Goal: Find specific fact: Find specific fact

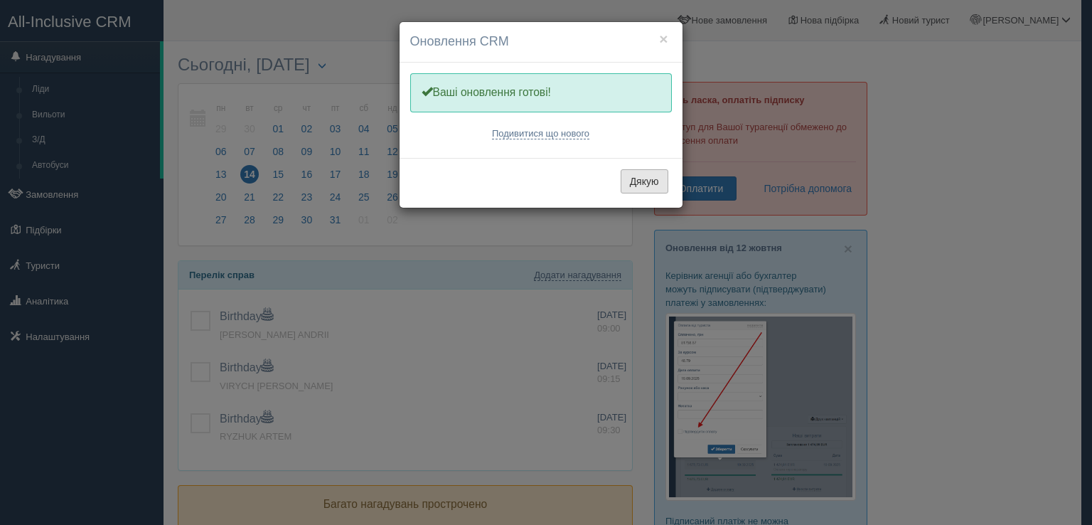
click at [633, 181] on button "Дякую" at bounding box center [645, 181] width 48 height 24
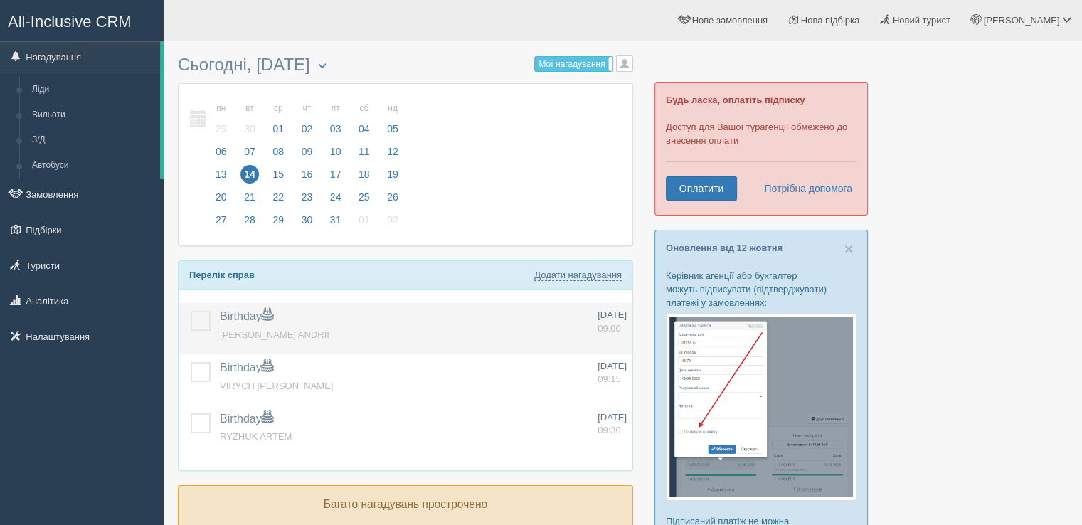
click at [191, 311] on label at bounding box center [191, 311] width 0 height 0
click at [0, 0] on input "checkbox" at bounding box center [0, 0] width 0 height 0
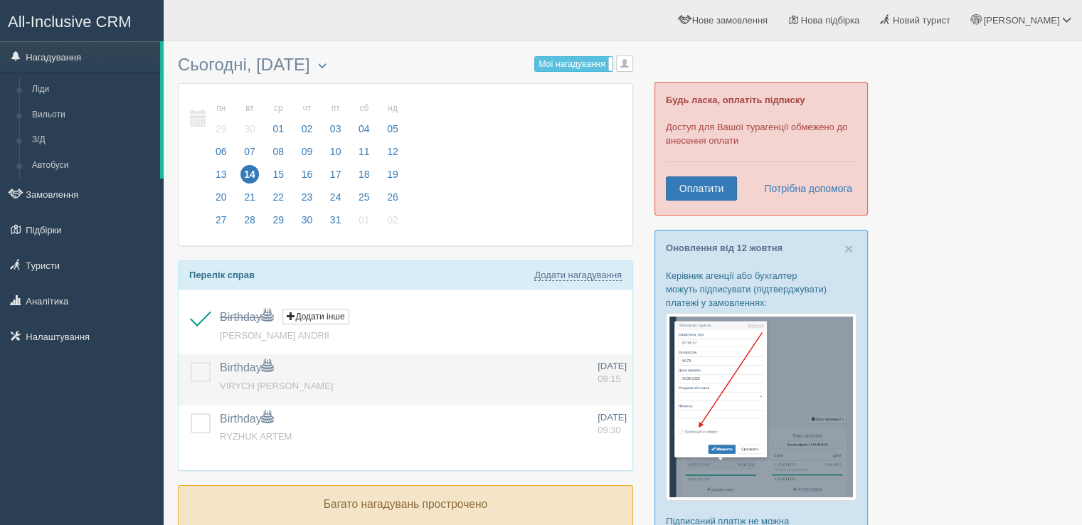
click at [202, 380] on td at bounding box center [197, 379] width 36 height 51
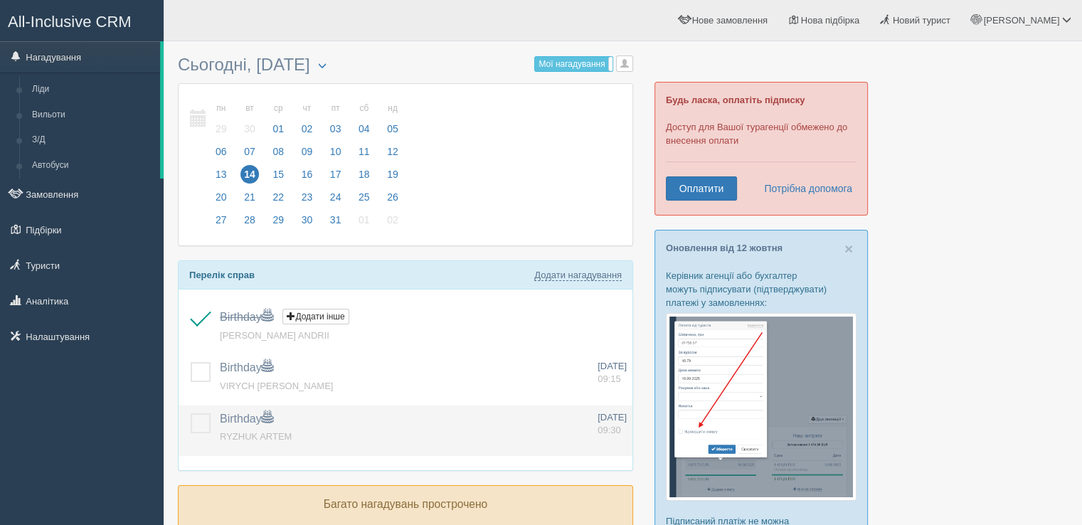
click at [191, 413] on label at bounding box center [191, 413] width 0 height 0
click at [0, 0] on input "checkbox" at bounding box center [0, 0] width 0 height 0
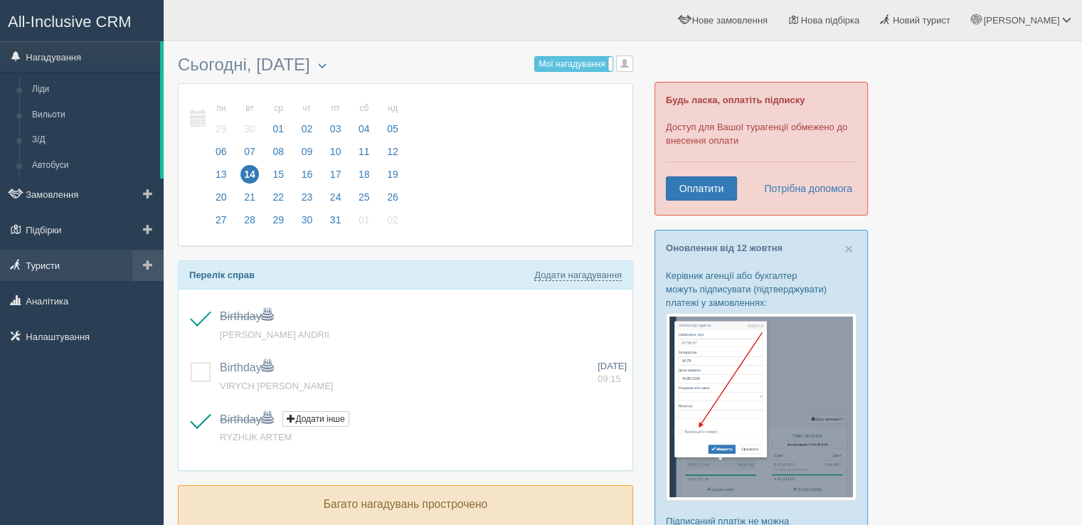
click at [60, 263] on link "Туристи" at bounding box center [82, 265] width 164 height 31
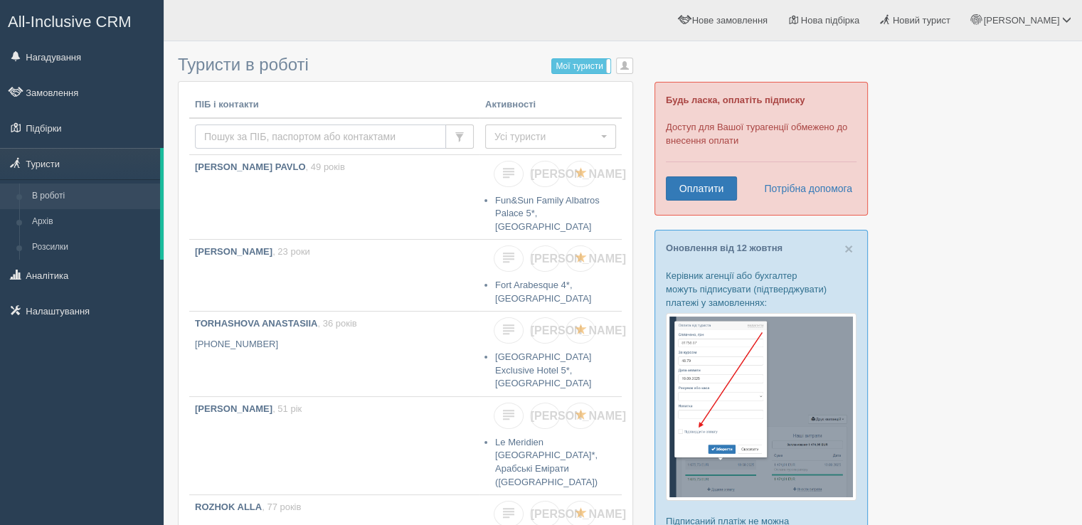
click at [271, 146] on input "text" at bounding box center [320, 136] width 251 height 24
type input "suslova"
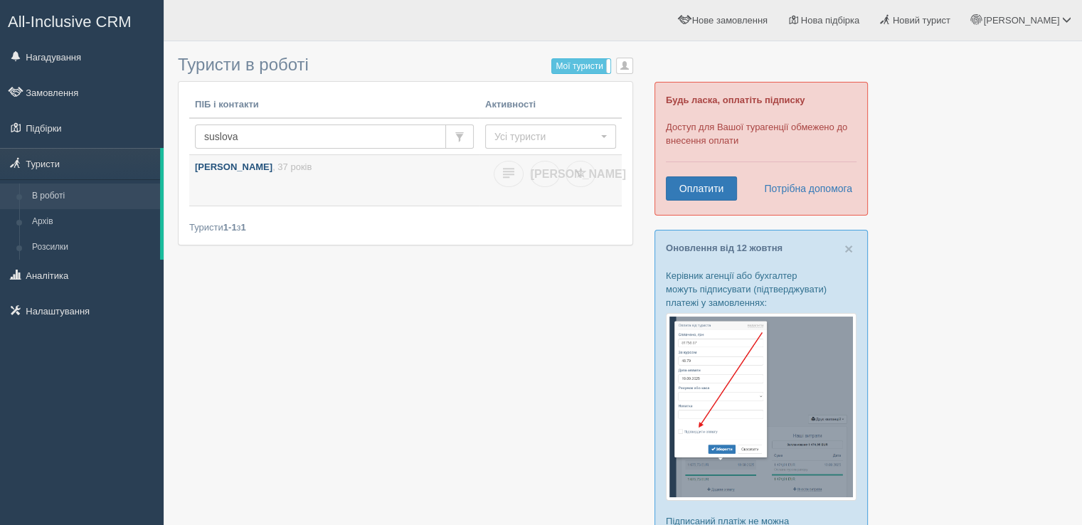
click at [273, 173] on p "SUSLOVA IRYNA , 37 років" at bounding box center [334, 168] width 279 height 14
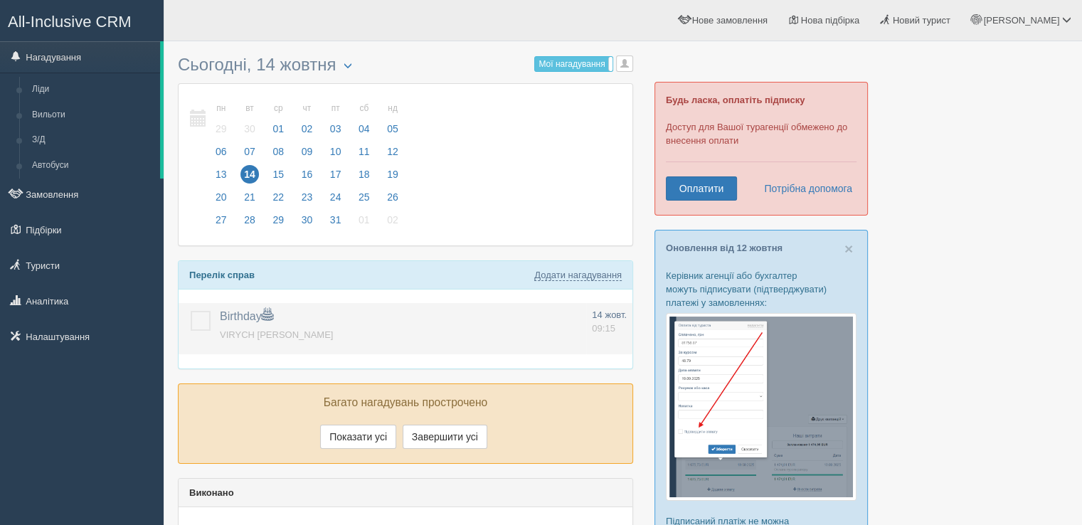
click at [218, 316] on td "Birthday Додати інше Нагадування додано Нагадування оновлено VIRYCH KIRA" at bounding box center [400, 328] width 372 height 51
click at [191, 311] on label at bounding box center [191, 311] width 0 height 0
click at [0, 0] on input "checkbox" at bounding box center [0, 0] width 0 height 0
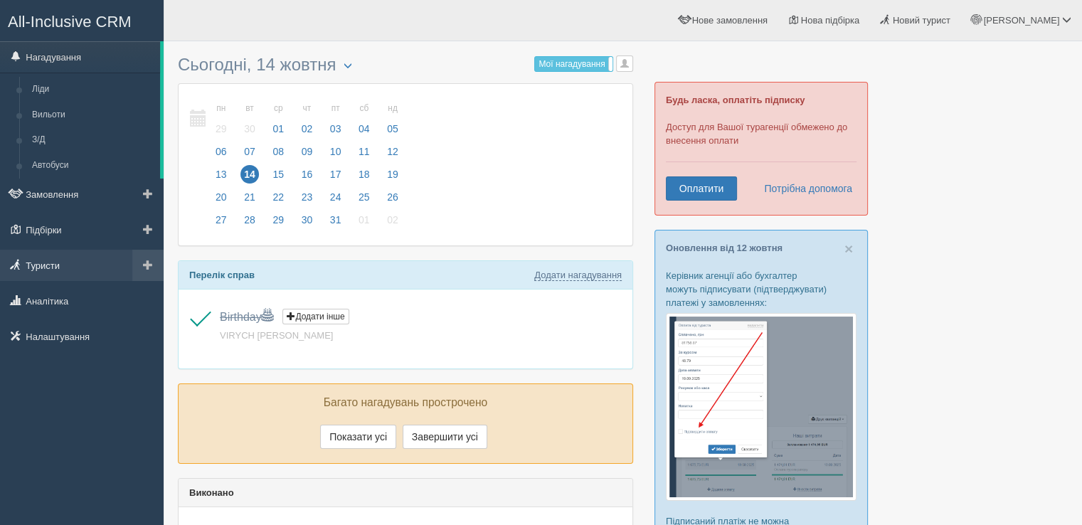
click at [70, 262] on link "Туристи" at bounding box center [82, 265] width 164 height 31
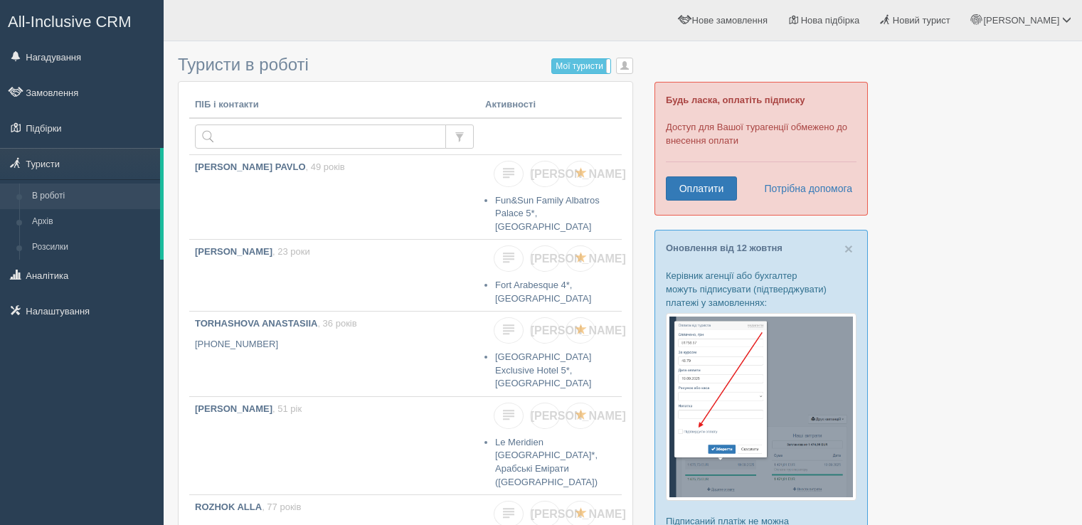
click at [267, 132] on input "text" at bounding box center [320, 136] width 251 height 24
type input "suslova"
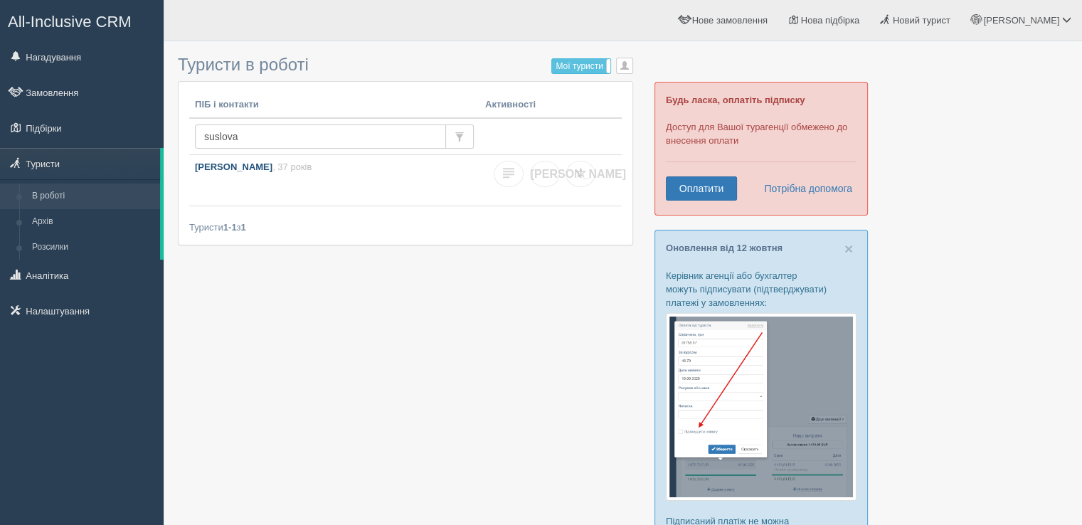
click at [264, 157] on link "SUSLOVA IRYNA , 37 років" at bounding box center [334, 180] width 290 height 50
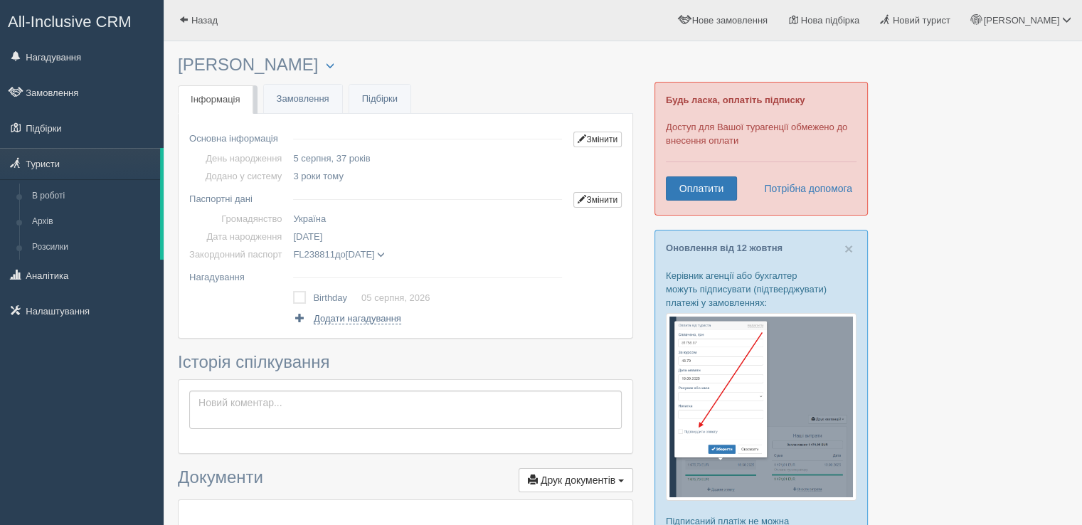
drag, startPoint x: 181, startPoint y: 64, endPoint x: 311, endPoint y: 58, distance: 130.3
click at [311, 58] on h3 "[PERSON_NAME] Менеджер: [PERSON_NAME] Відправити до архіву Взяти в роботу Об'єд…" at bounding box center [405, 64] width 455 height 19
copy h3 "[PERSON_NAME]"
copy span "[DATE]"
copy span "FL238811"
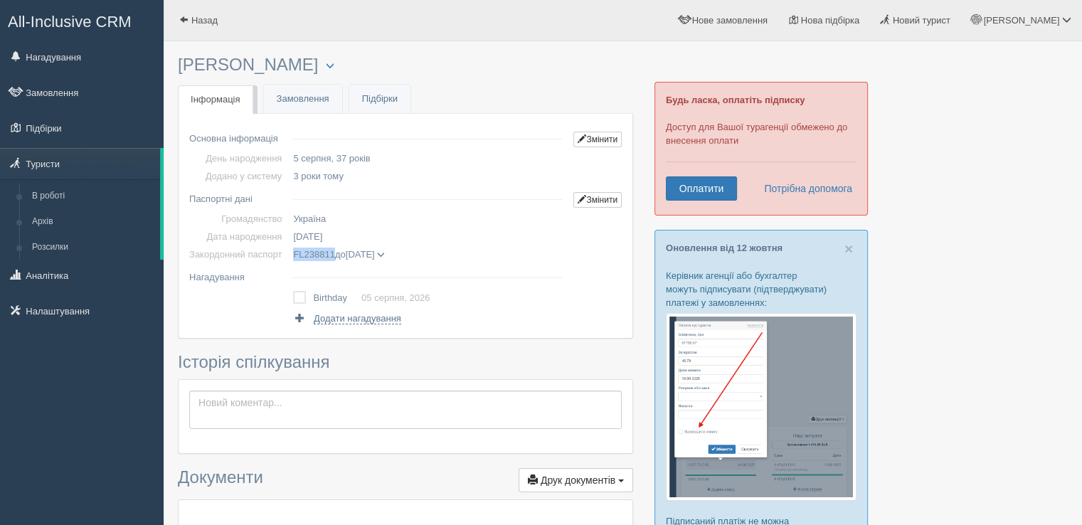
copy span "[DATE]"
